Goal: Information Seeking & Learning: Learn about a topic

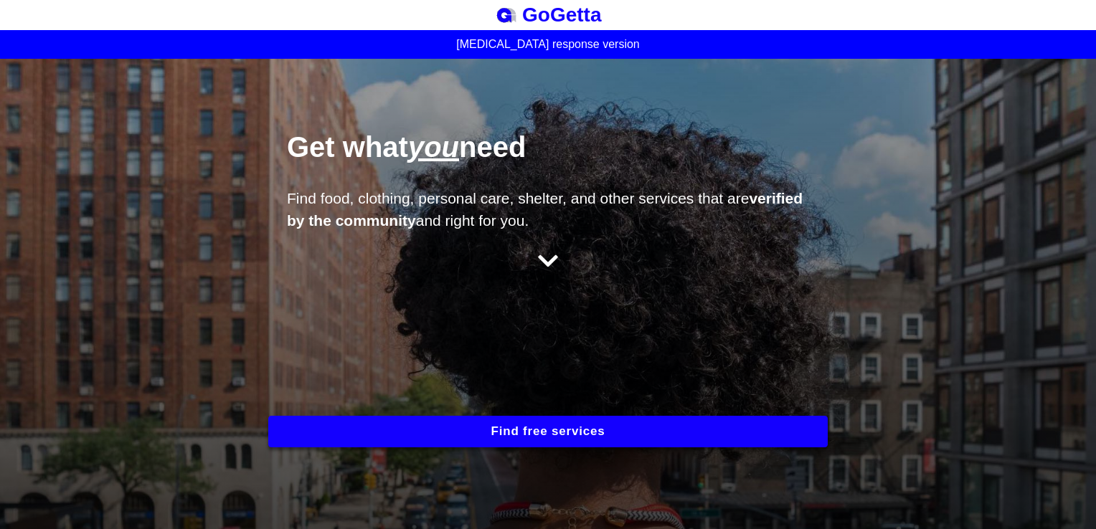
click at [540, 263] on icon at bounding box center [547, 261] width 19 height 12
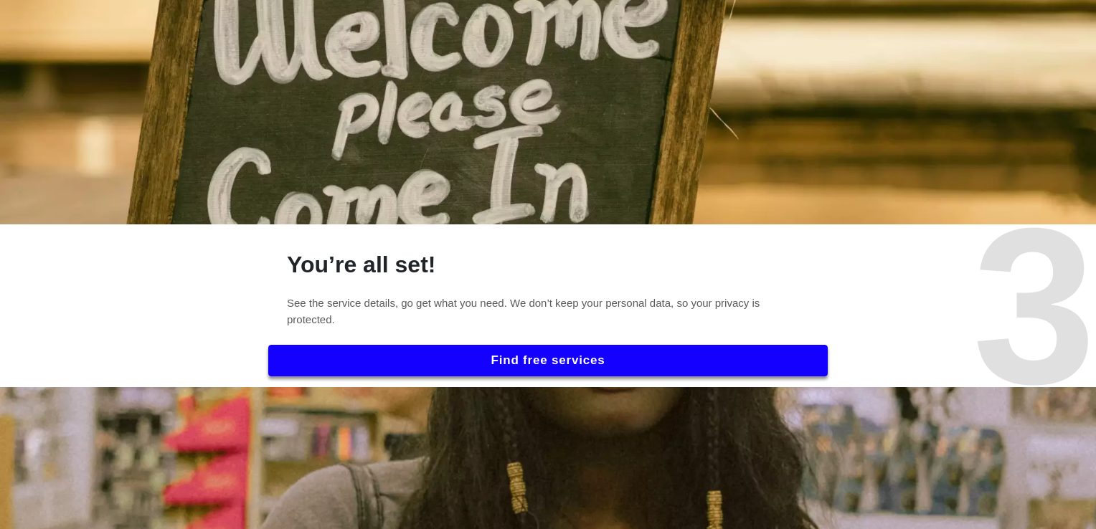
scroll to position [1330, 0]
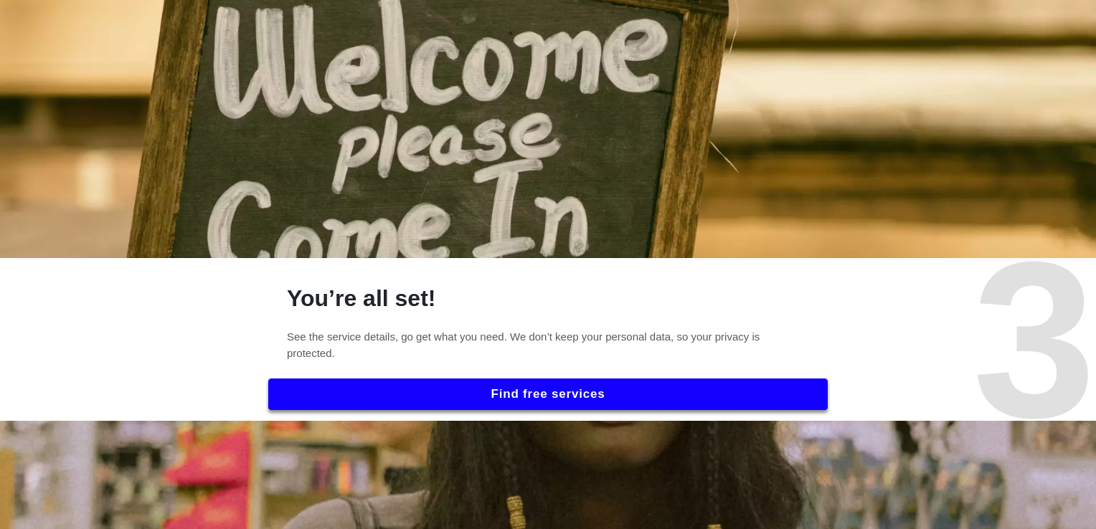
click at [509, 387] on button "Find free services" at bounding box center [547, 395] width 559 height 32
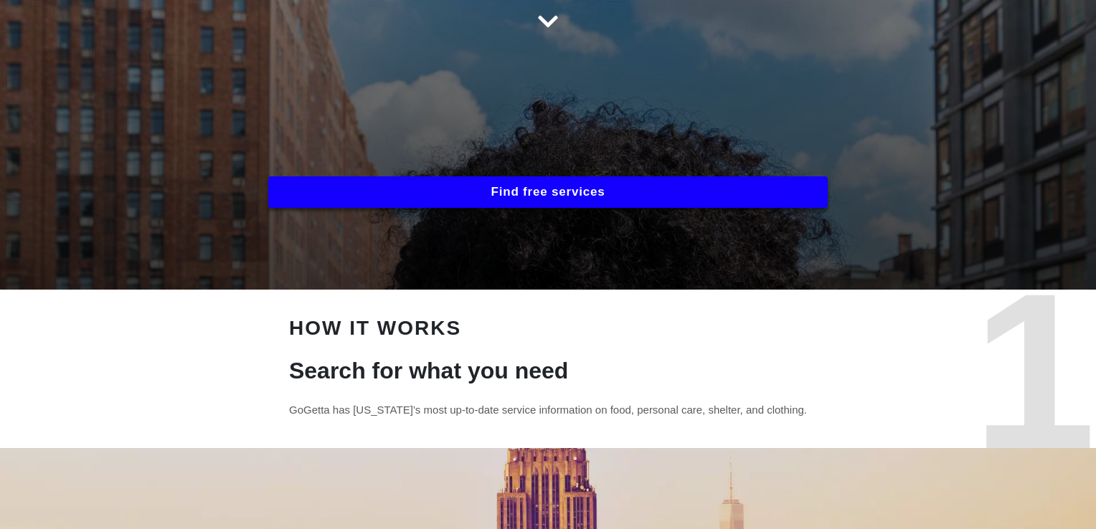
scroll to position [156, 0]
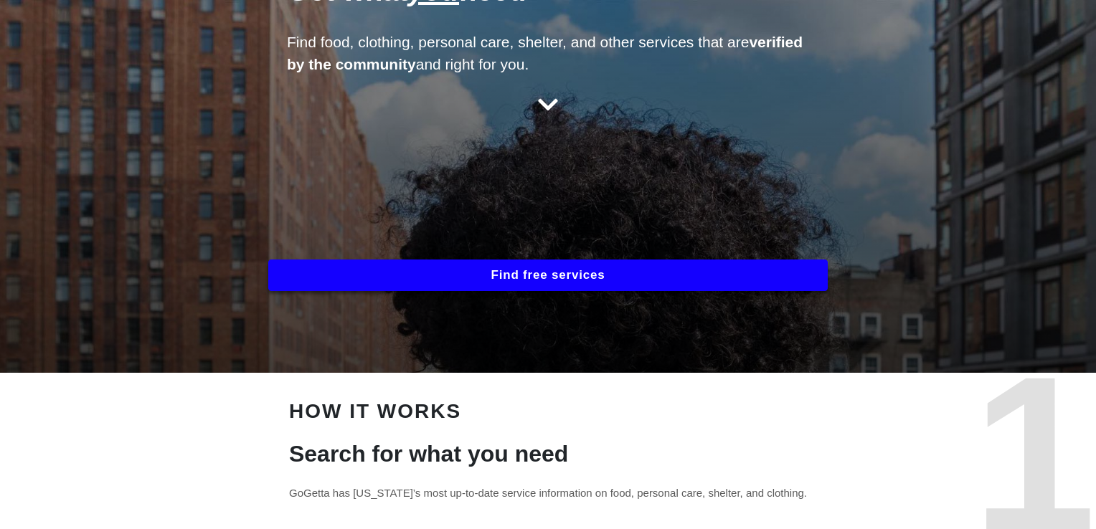
drag, startPoint x: 493, startPoint y: 449, endPoint x: 405, endPoint y: 280, distance: 190.9
click at [405, 280] on button "Find free services" at bounding box center [547, 276] width 559 height 32
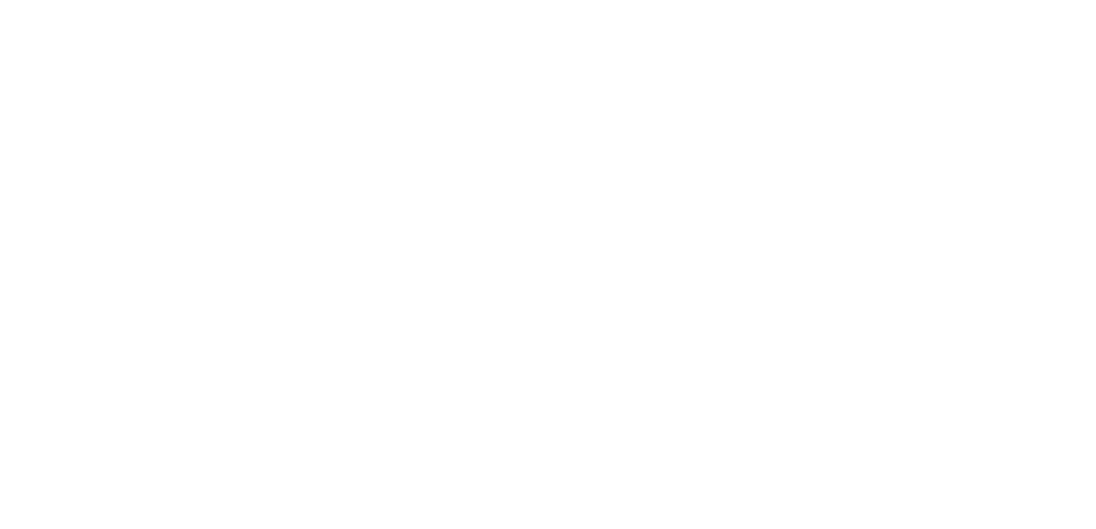
click at [481, 0] on html at bounding box center [548, 0] width 1096 height 0
